Goal: Task Accomplishment & Management: Complete application form

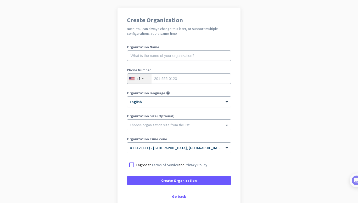
scroll to position [66, 0]
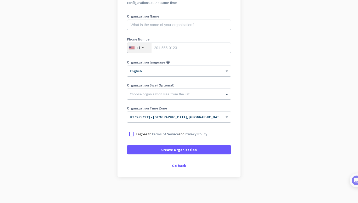
click at [180, 167] on div "Go back" at bounding box center [179, 166] width 104 height 4
